Goal: Task Accomplishment & Management: Use online tool/utility

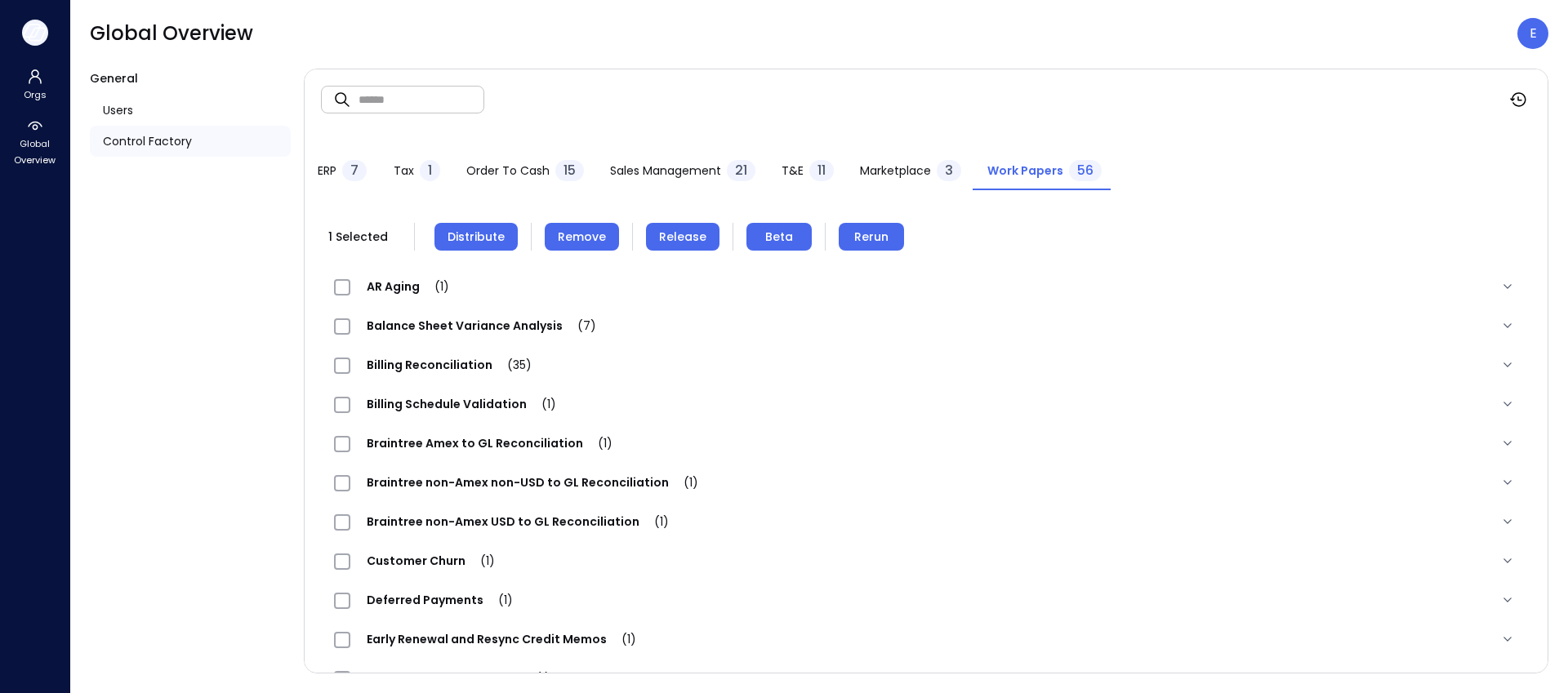
click at [36, 32] on icon "button" at bounding box center [32, 30] width 16 height 12
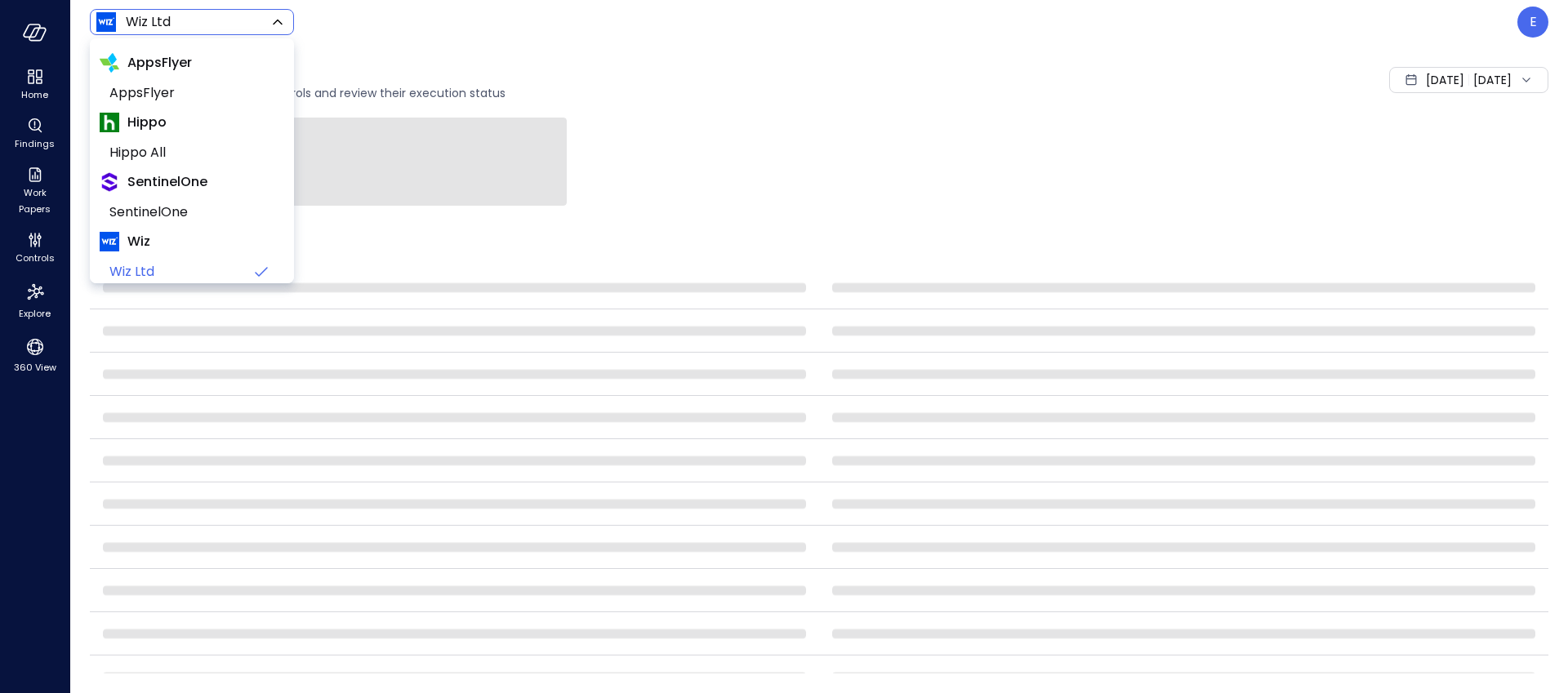
click at [115, 16] on body "Home Findings Work Papers Controls Explore 360 View Wiz Ltd ****** ​ E Controls…" at bounding box center [784, 346] width 1568 height 693
click at [144, 155] on span "Hippo All" at bounding box center [189, 153] width 162 height 20
type input "*******"
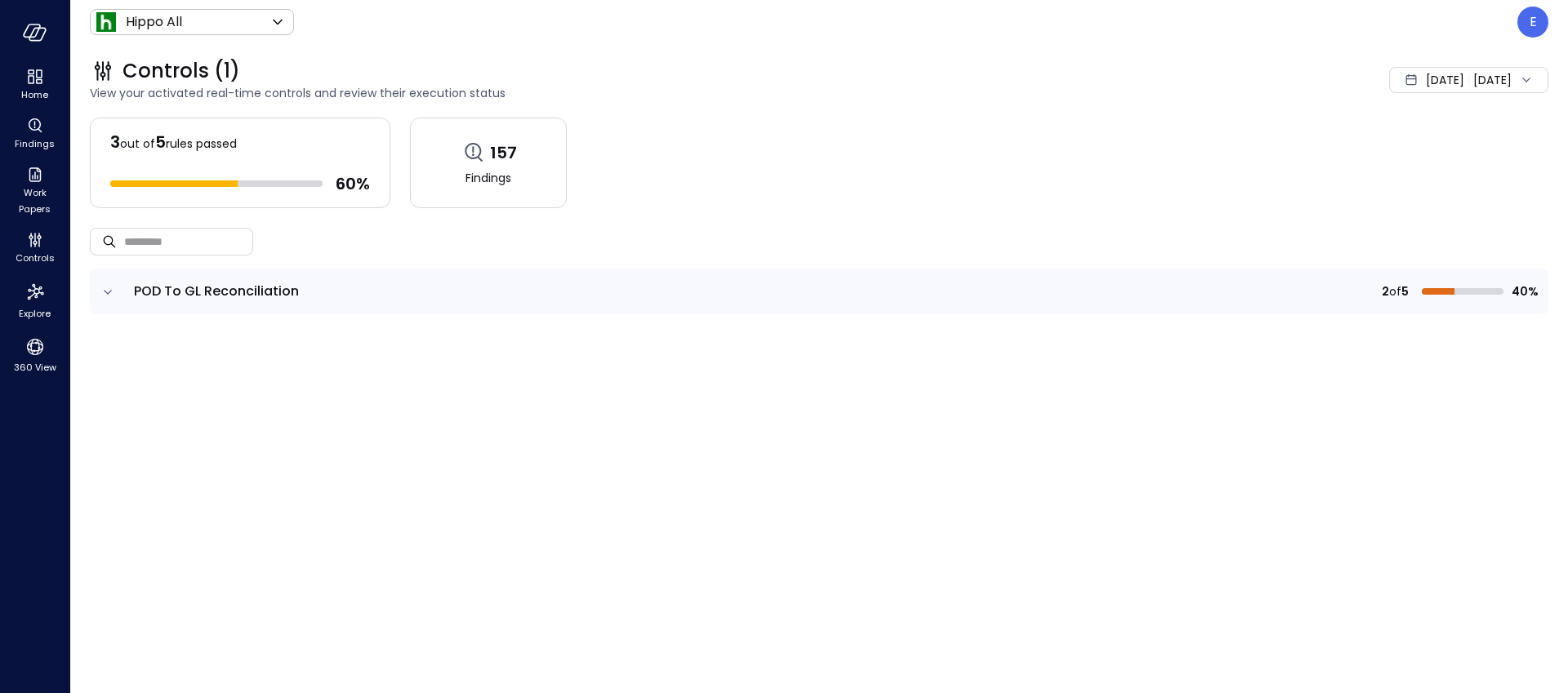
click at [889, 183] on div "3 out of 5 rules passed 60 % 157 Findings" at bounding box center [819, 162] width 1458 height 91
click at [103, 290] on icon "expand row" at bounding box center [107, 292] width 16 height 16
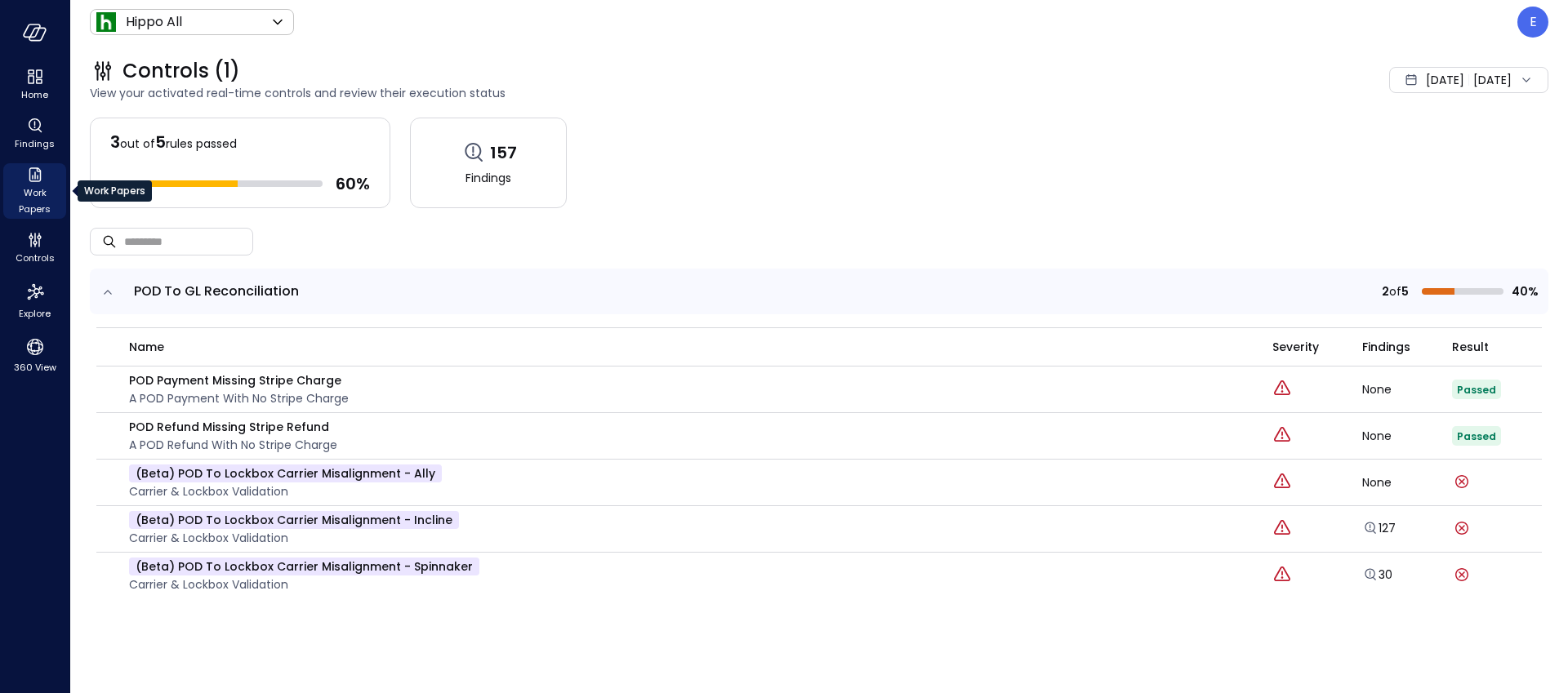
click at [33, 180] on icon "Work Papers" at bounding box center [35, 175] width 20 height 20
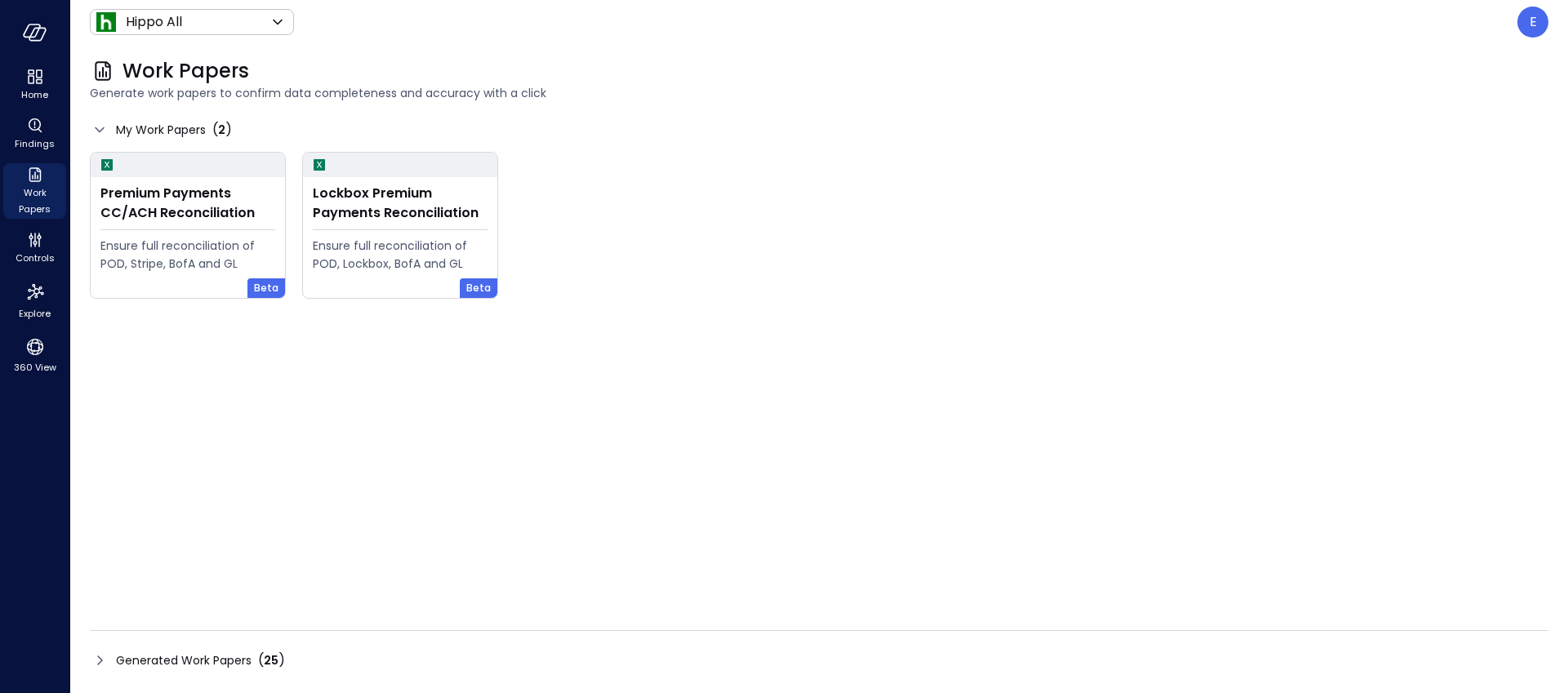
click at [103, 660] on icon at bounding box center [100, 661] width 20 height 20
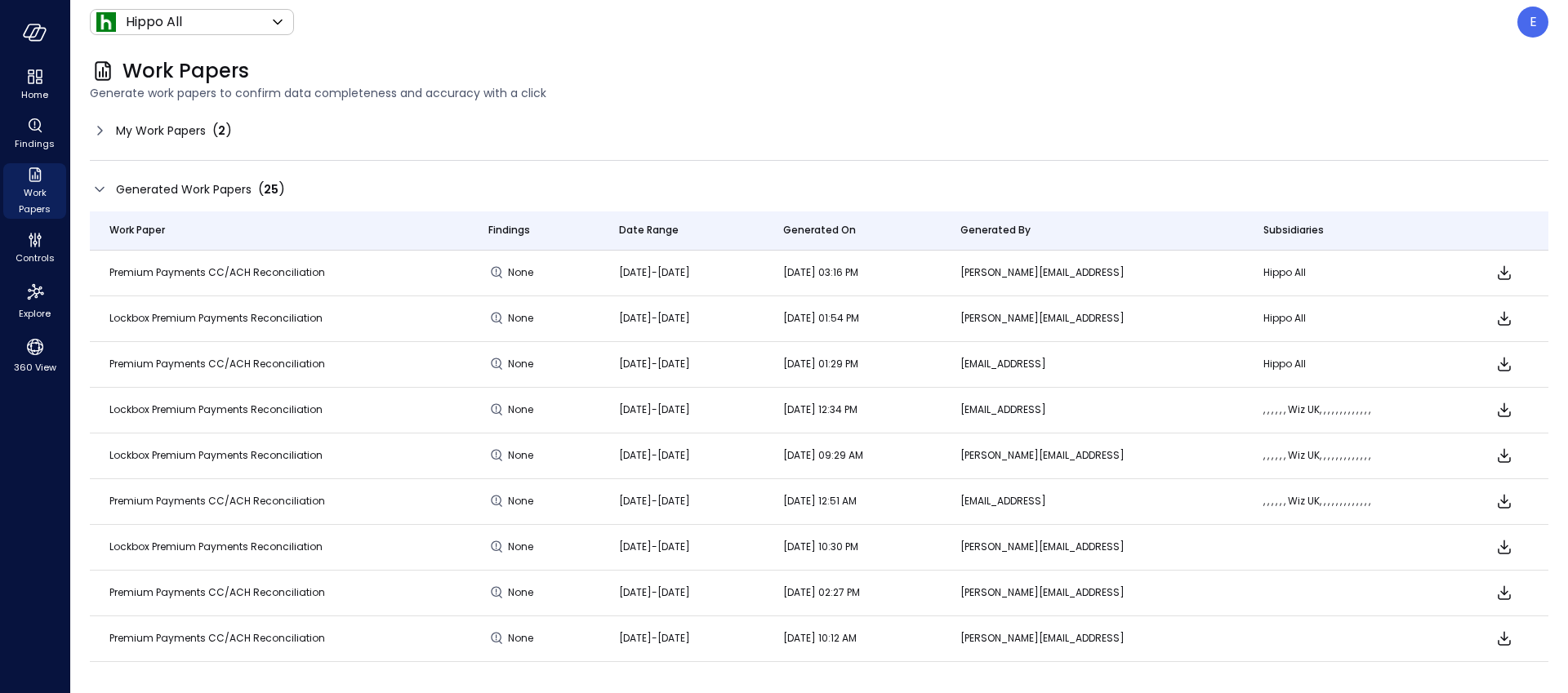
click at [103, 188] on icon at bounding box center [98, 189] width 9 height 5
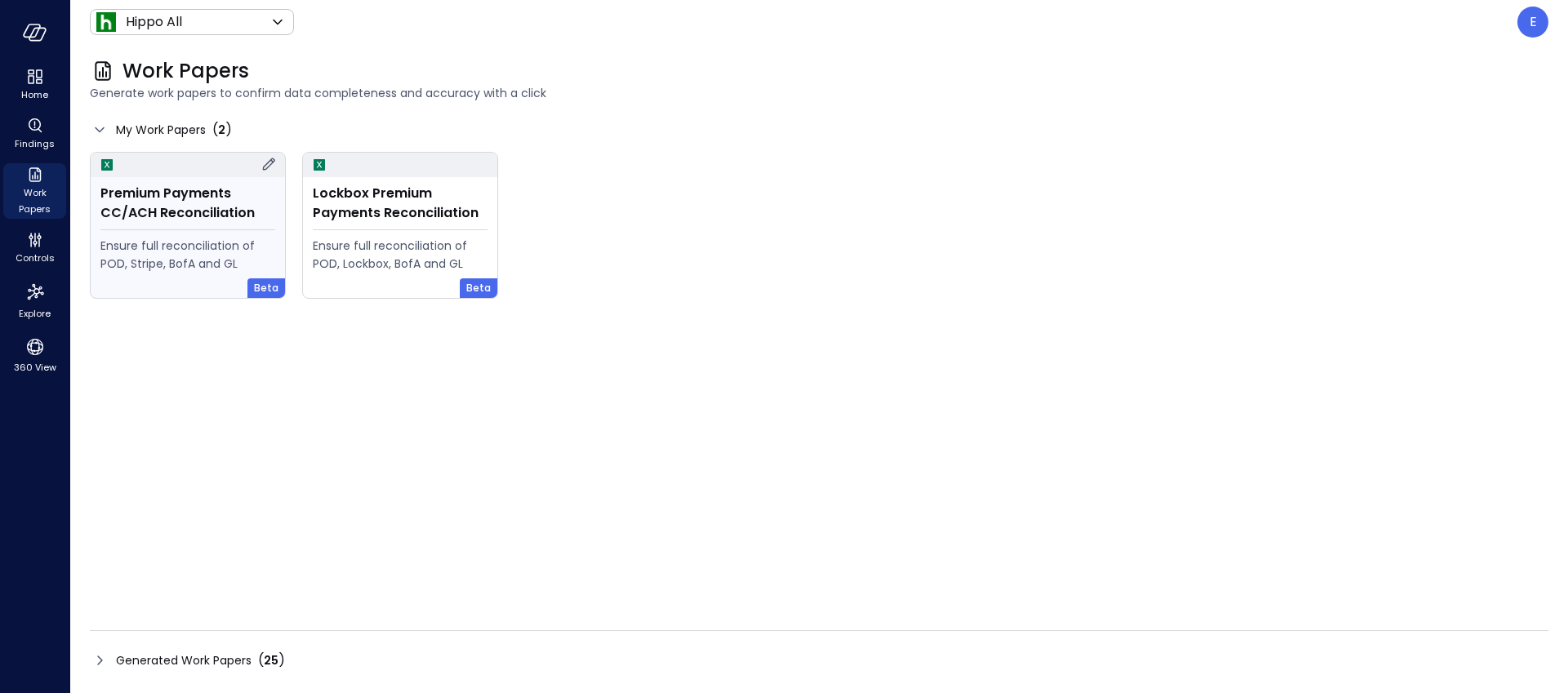
click at [203, 242] on div "Ensure full reconciliation of POD, Stripe, BofA and GL" at bounding box center [187, 255] width 175 height 36
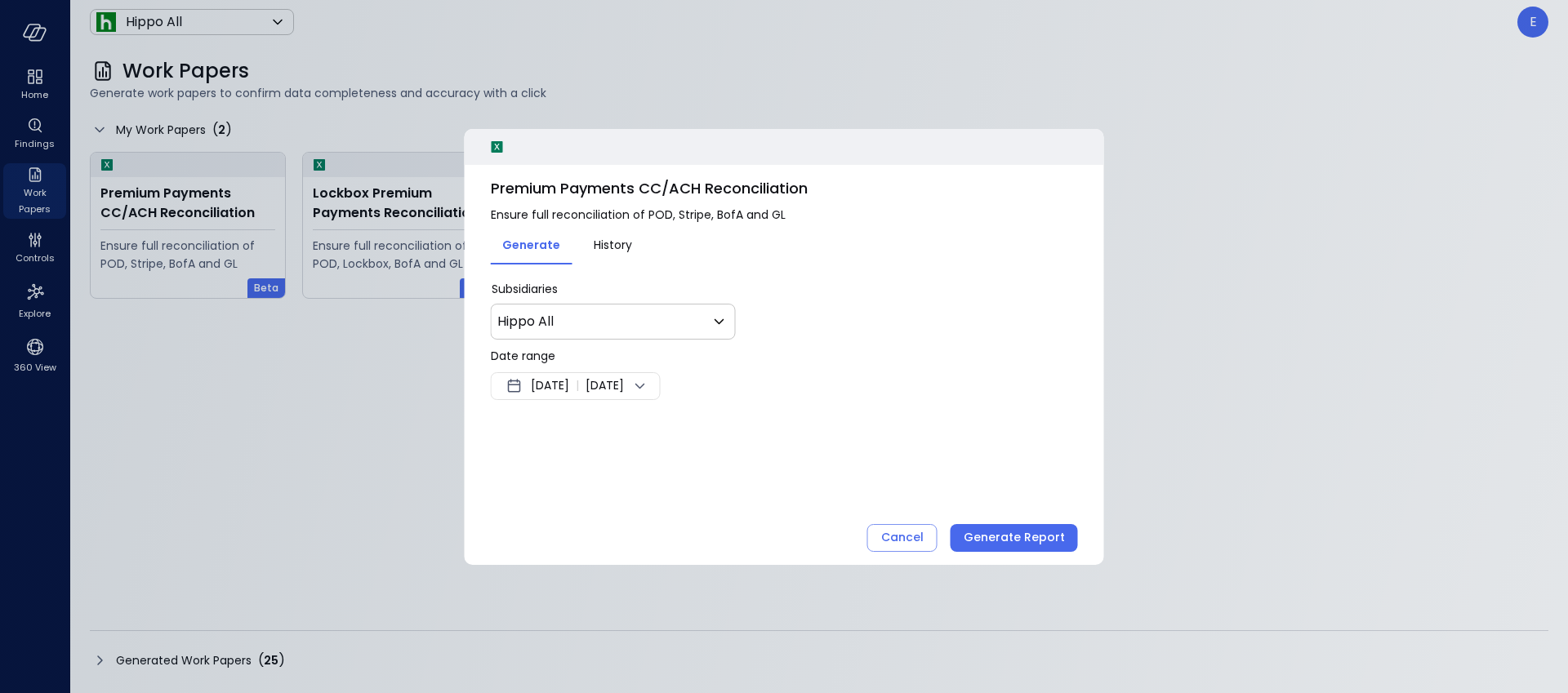
click at [539, 389] on span "Aug 13, 2025" at bounding box center [549, 386] width 39 height 20
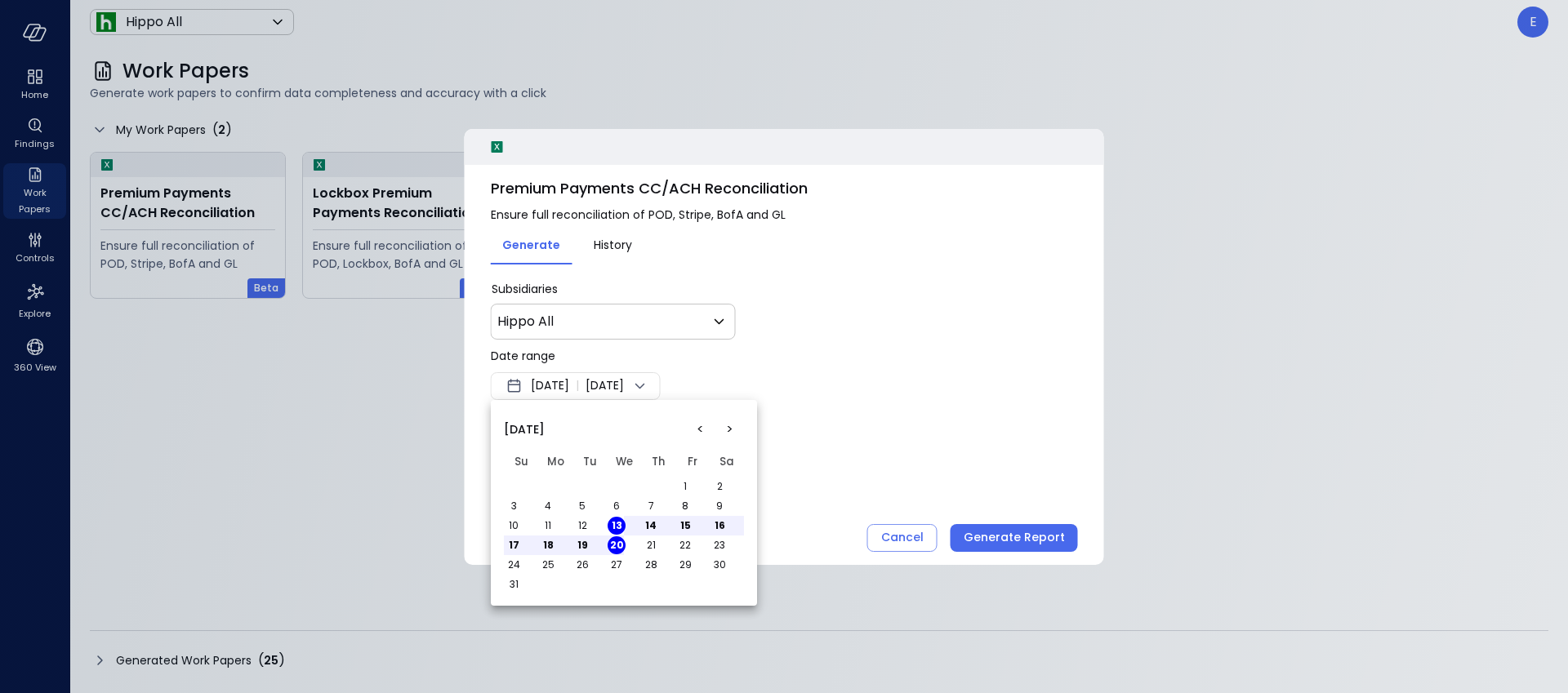
click at [700, 428] on button "<" at bounding box center [700, 430] width 30 height 30
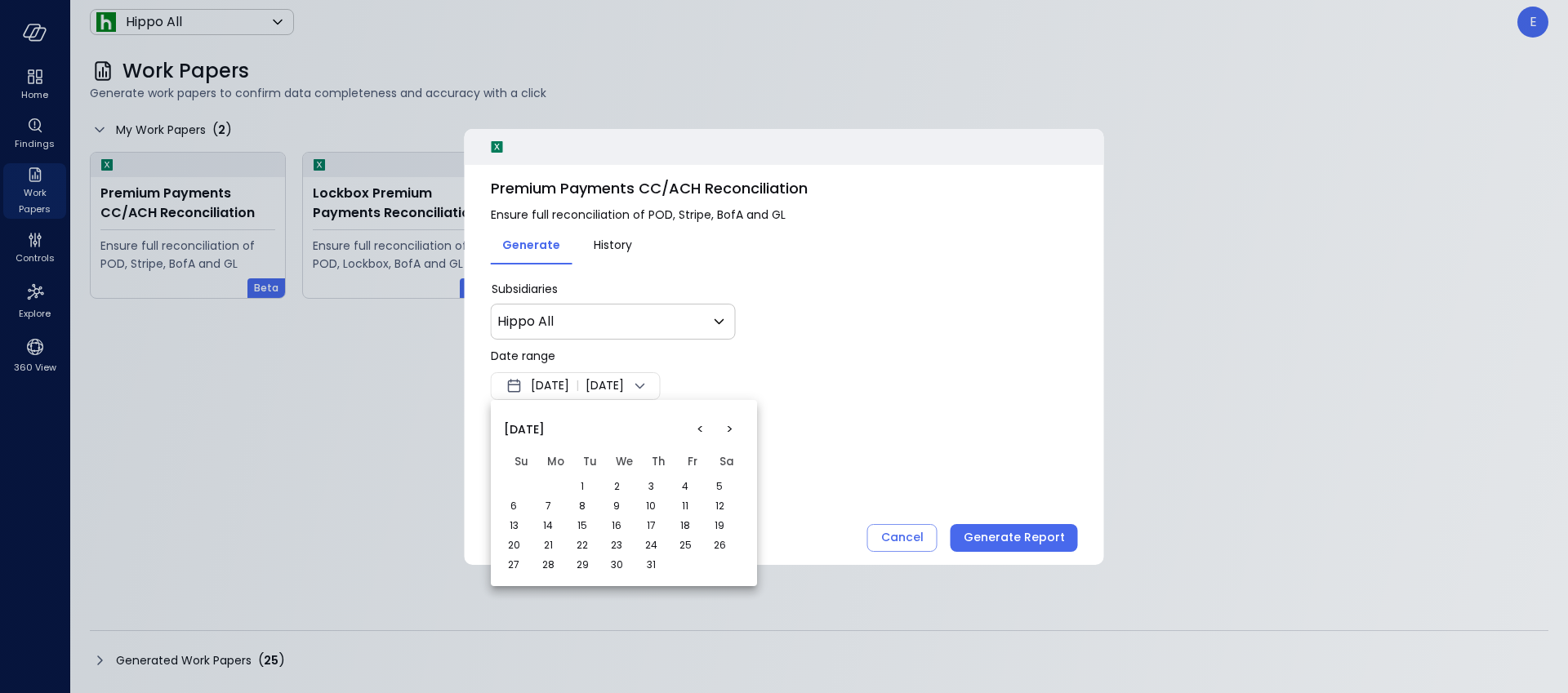
click at [585, 486] on button "1" at bounding box center [582, 486] width 18 height 18
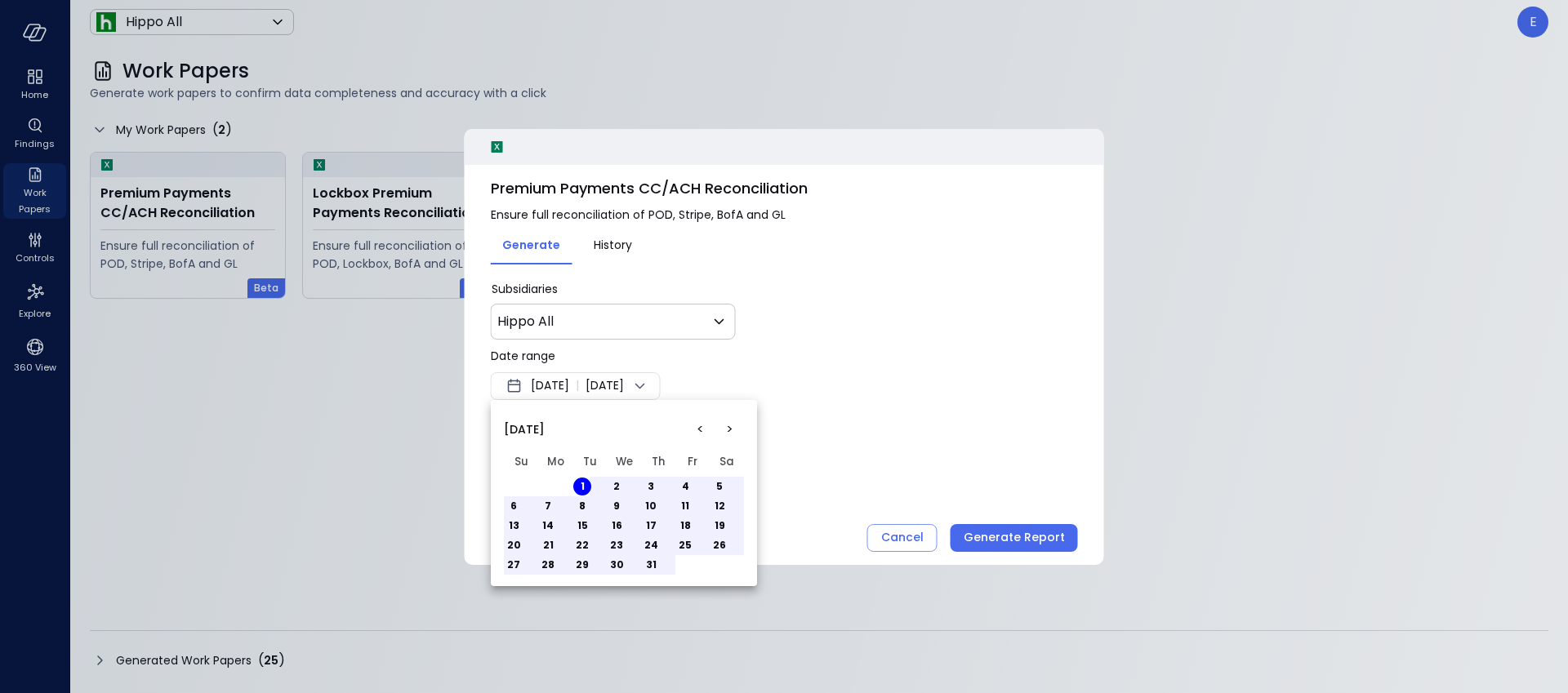
click at [654, 564] on button "31" at bounding box center [651, 565] width 18 height 18
click at [1023, 542] on div at bounding box center [784, 346] width 1568 height 693
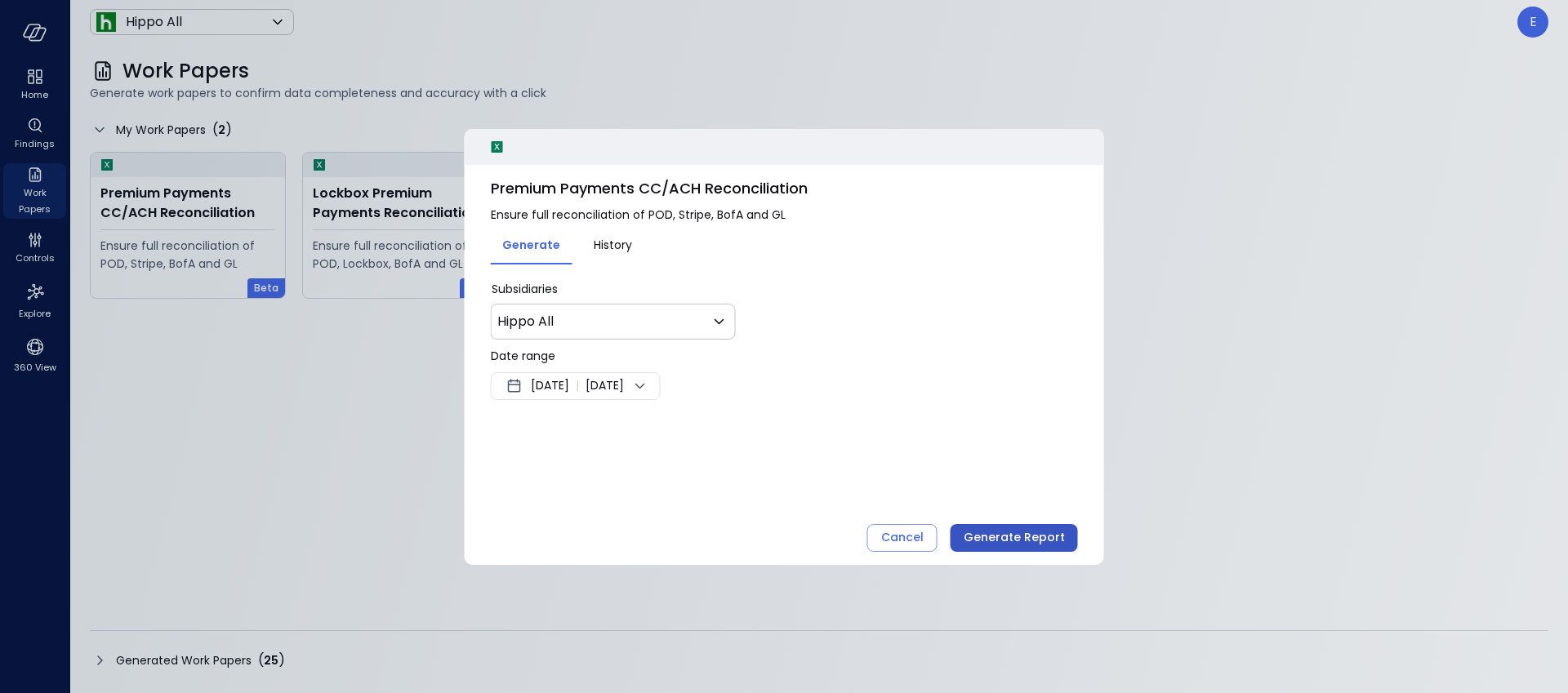
click at [1038, 537] on div "Generate Report" at bounding box center [1014, 537] width 101 height 21
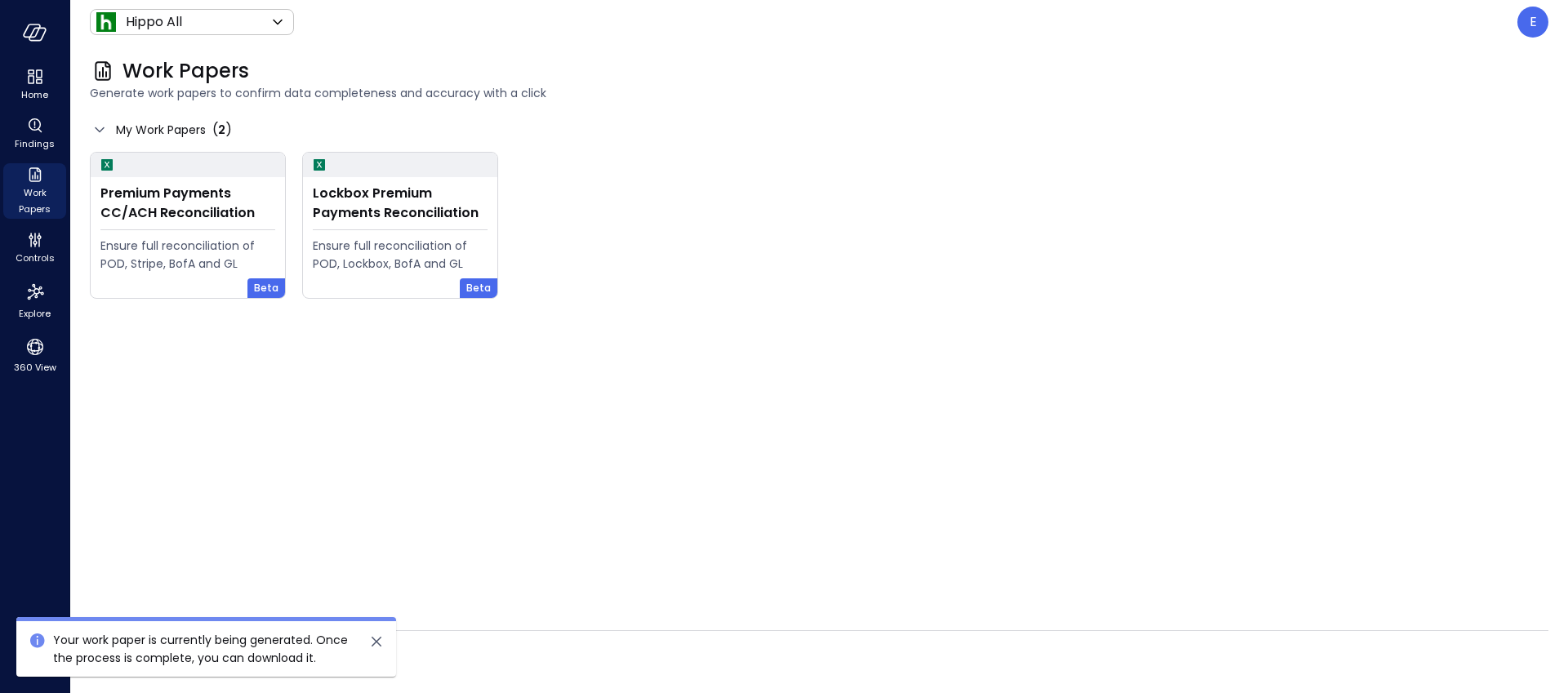
click at [732, 654] on div "Generated Work Papers ( 25 )" at bounding box center [819, 661] width 1458 height 26
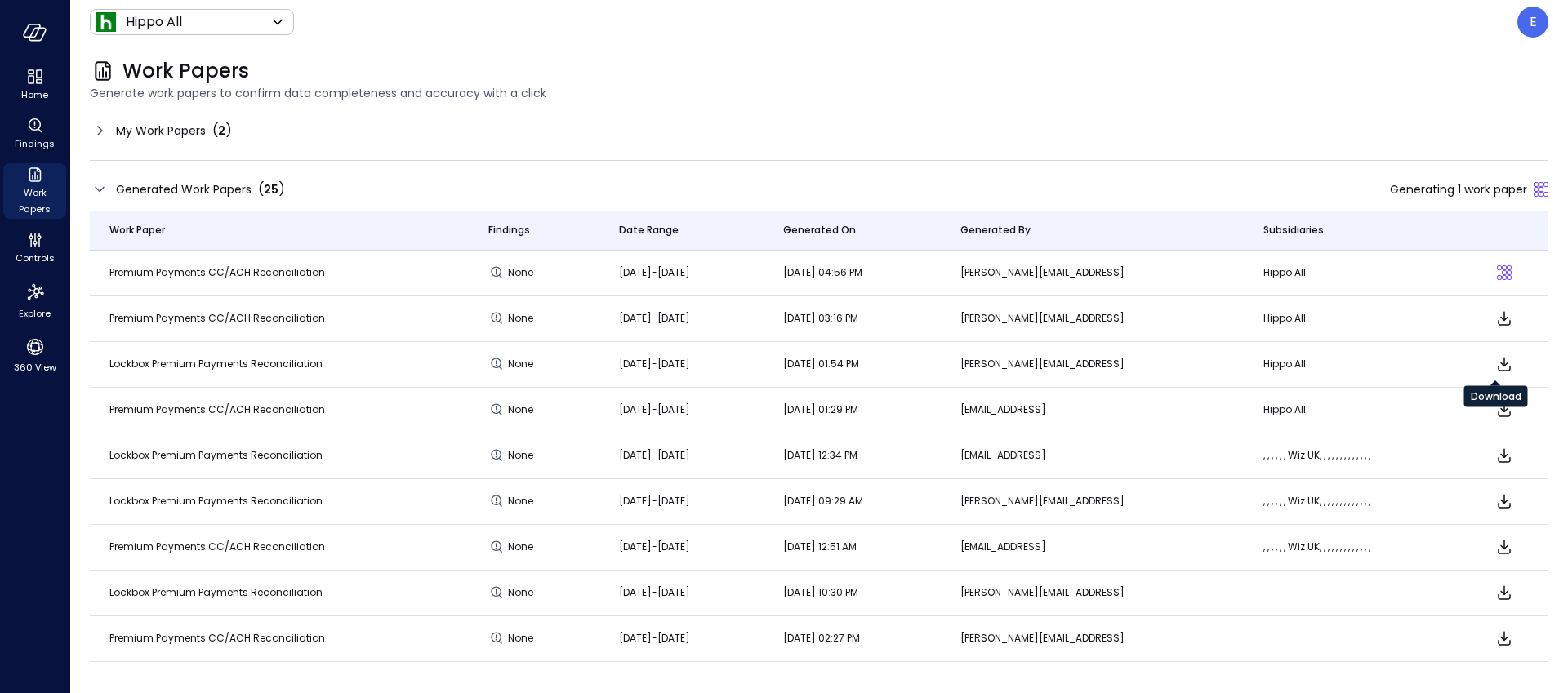
click at [1497, 362] on icon "Download" at bounding box center [1504, 364] width 20 height 20
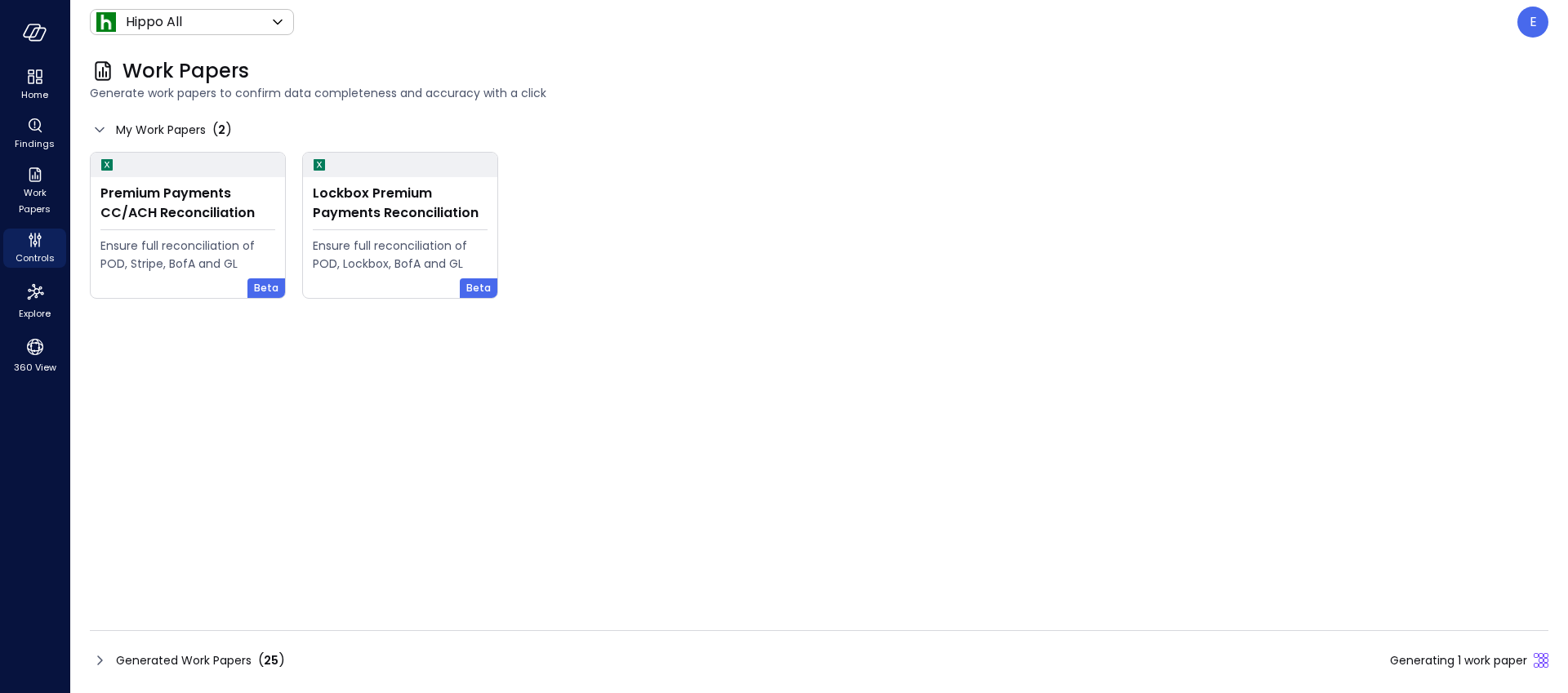
click at [232, 657] on span "Generated Work Papers" at bounding box center [183, 661] width 135 height 18
click at [93, 660] on icon at bounding box center [100, 661] width 20 height 20
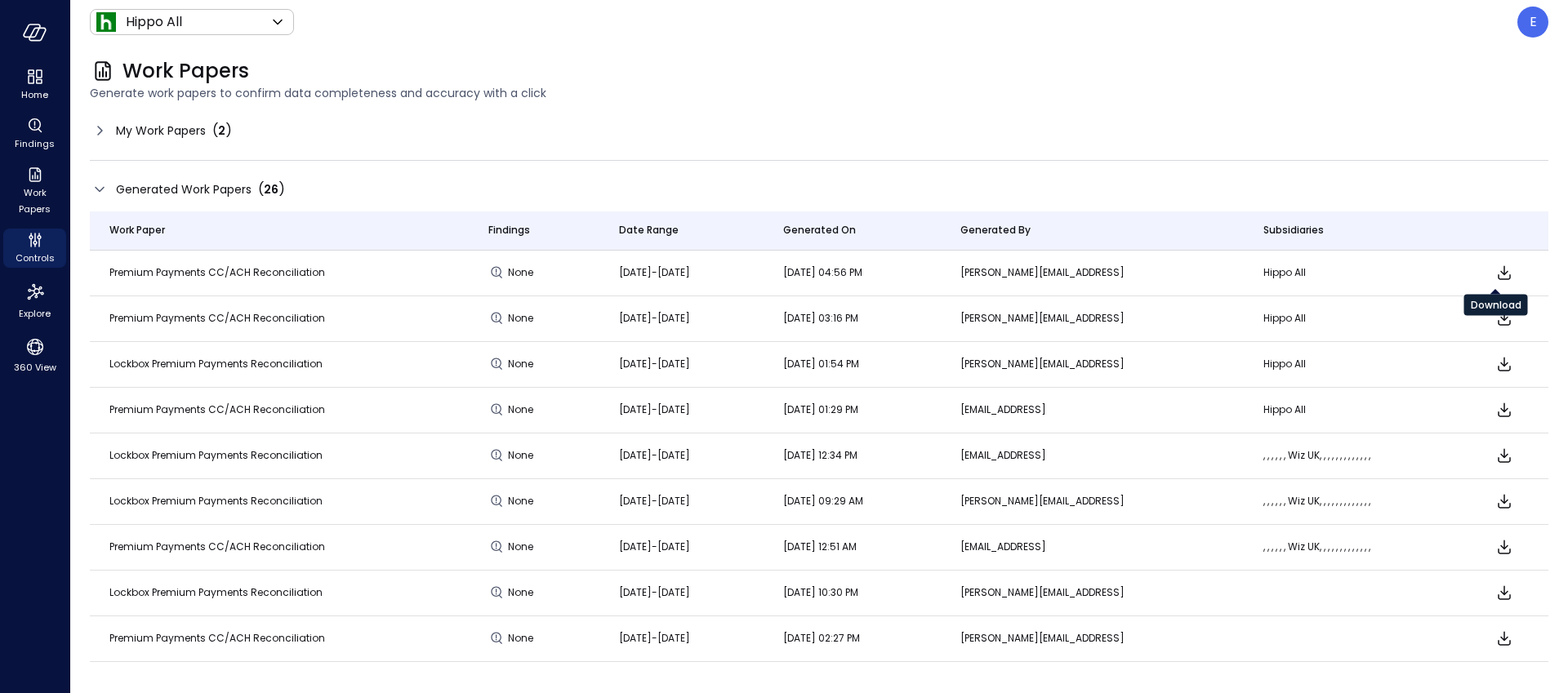
click at [1498, 271] on icon "Download" at bounding box center [1505, 273] width 13 height 14
